Goal: Complete application form

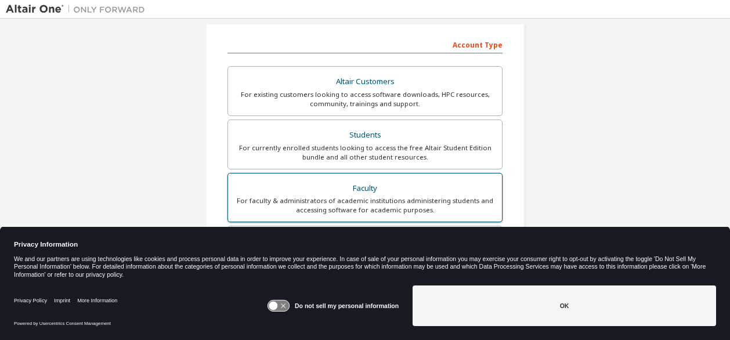
scroll to position [58, 0]
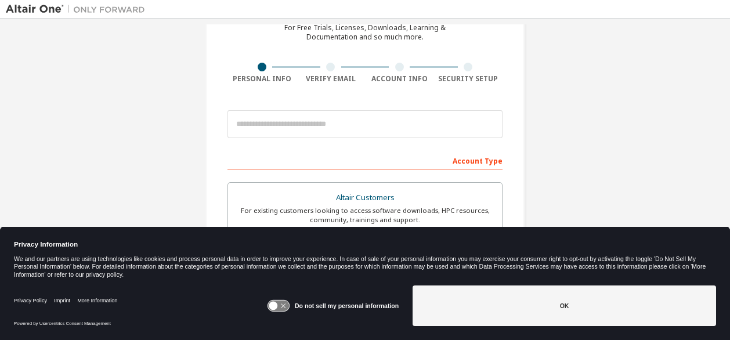
click at [529, 288] on button "OK" at bounding box center [565, 306] width 304 height 41
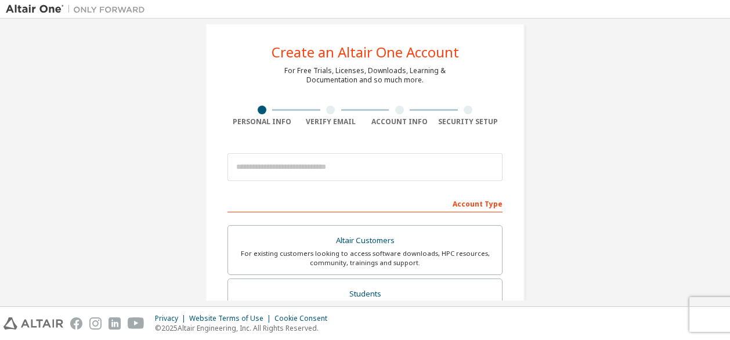
scroll to position [0, 0]
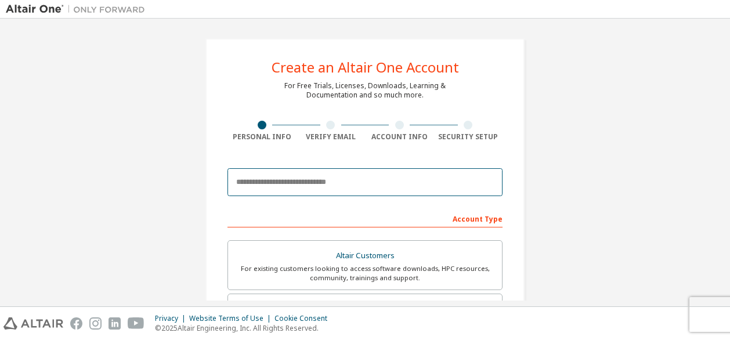
click at [301, 177] on input "email" at bounding box center [365, 182] width 275 height 28
type input "**********"
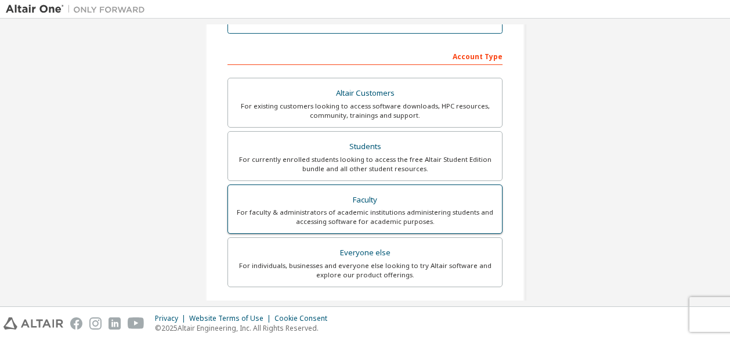
scroll to position [174, 0]
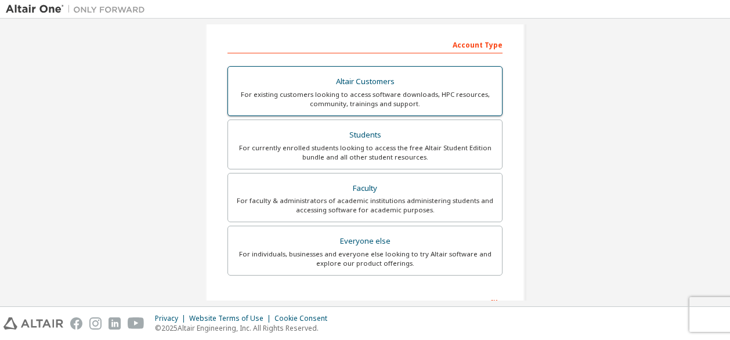
click at [330, 136] on div "Students" at bounding box center [365, 135] width 260 height 16
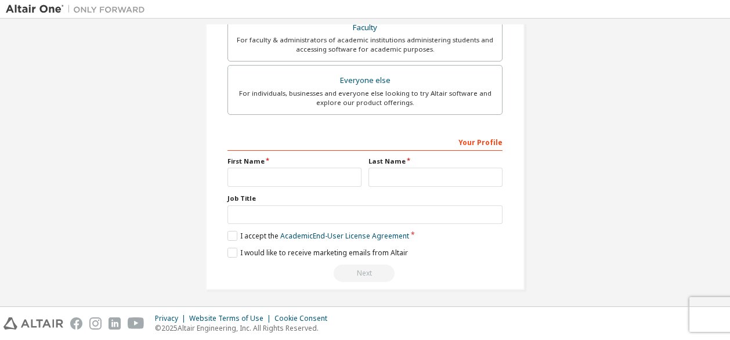
scroll to position [335, 0]
drag, startPoint x: 322, startPoint y: 174, endPoint x: 417, endPoint y: 210, distance: 102.0
click at [322, 174] on input "text" at bounding box center [295, 176] width 134 height 19
type input "*******"
type input "********"
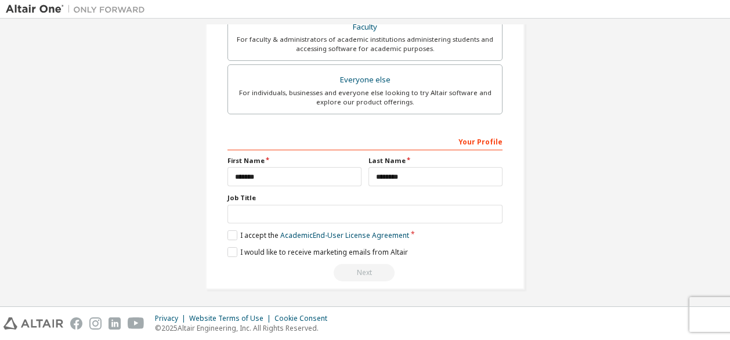
click at [228, 234] on label "I accept the Academic End-User License Agreement" at bounding box center [319, 235] width 182 height 10
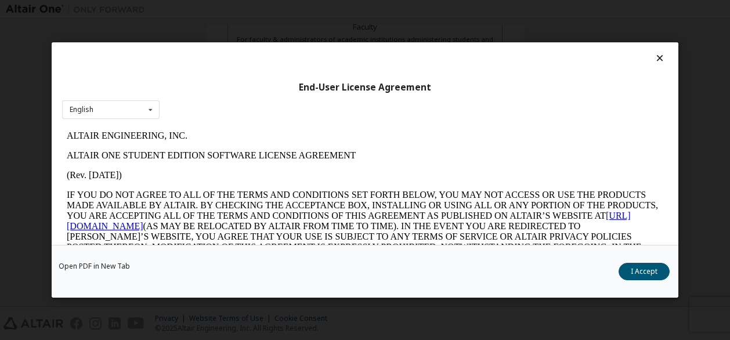
scroll to position [0, 0]
click at [629, 273] on button "I Accept" at bounding box center [644, 271] width 51 height 17
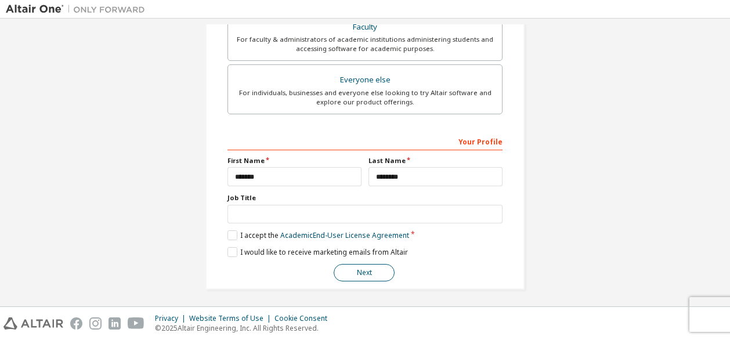
click at [355, 271] on button "Next" at bounding box center [364, 272] width 61 height 17
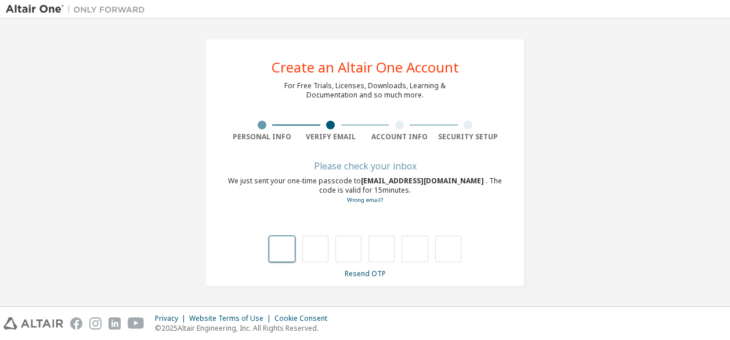
click at [277, 244] on input "text" at bounding box center [282, 249] width 26 height 27
type input "*"
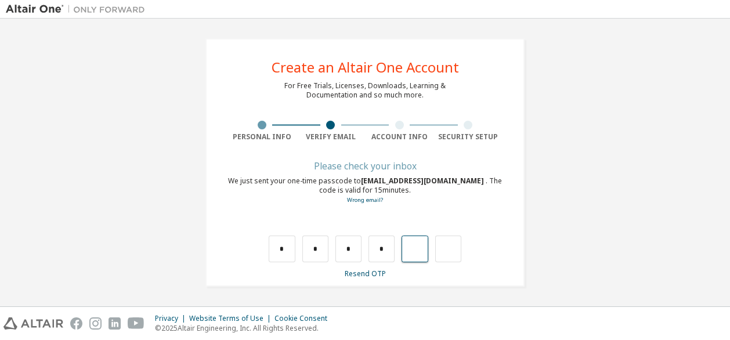
type input "*"
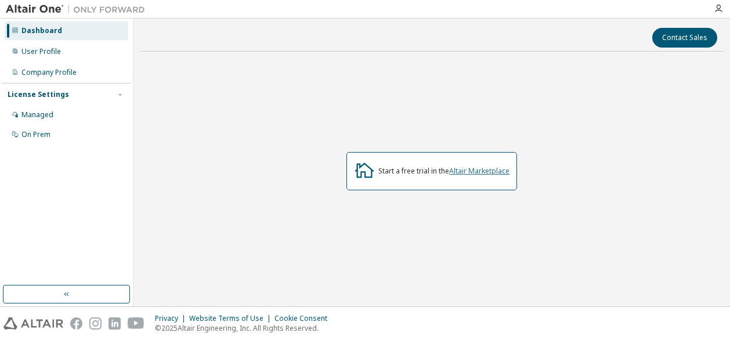
click at [464, 168] on link "Altair Marketplace" at bounding box center [479, 171] width 60 height 10
